Goal: Information Seeking & Learning: Learn about a topic

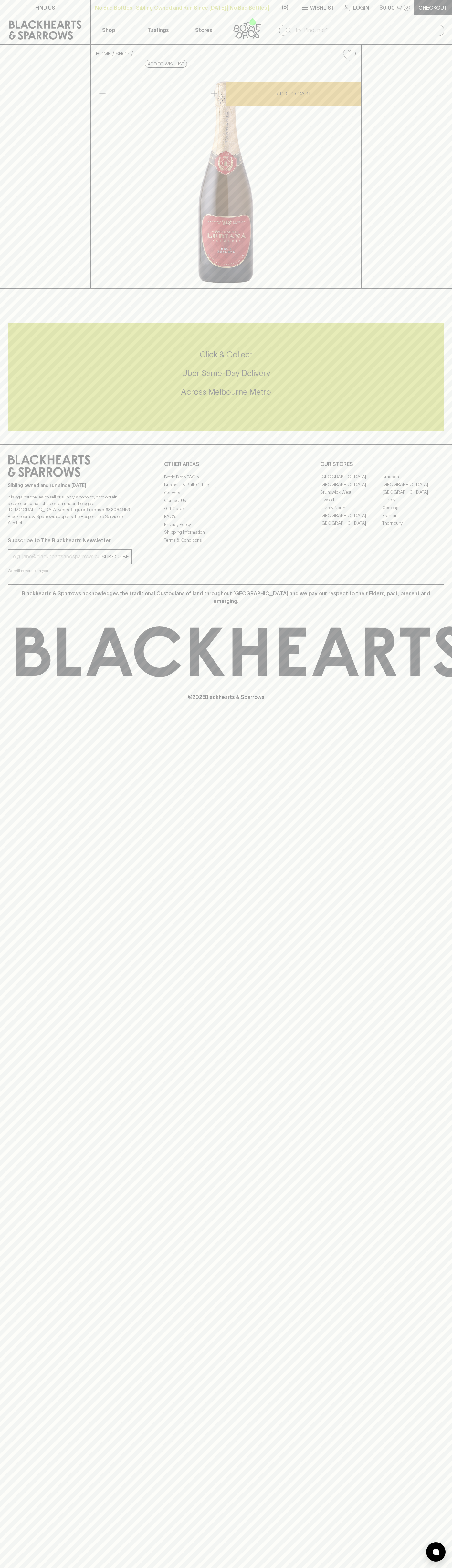
click at [356, 15] on div "​" at bounding box center [361, 30] width 181 height 29
click at [426, 584] on div "Sibling owned and run since 2006 It is against the law to sell or supply alcoho…" at bounding box center [226, 514] width 452 height 140
click at [133, 1567] on html "FIND US | No Bad Bottles | Sibling Owned and Run Since 2006 | No Bad Bottles | …" at bounding box center [226, 784] width 452 height 1568
click at [9, 1231] on div "FIND US | No Bad Bottles | Sibling Owned and Run Since 2006 | No Bad Bottles | …" at bounding box center [226, 784] width 452 height 1568
